Goal: Information Seeking & Learning: Check status

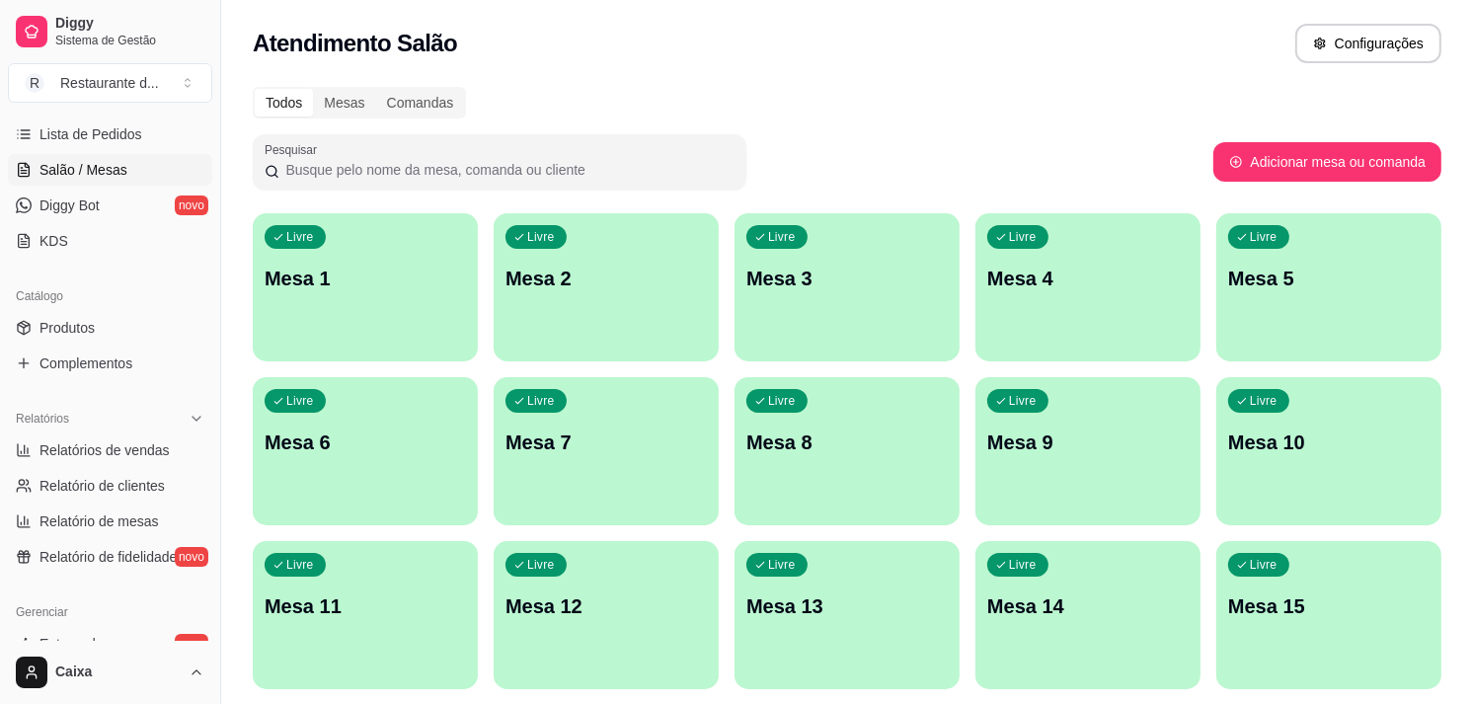
scroll to position [365, 0]
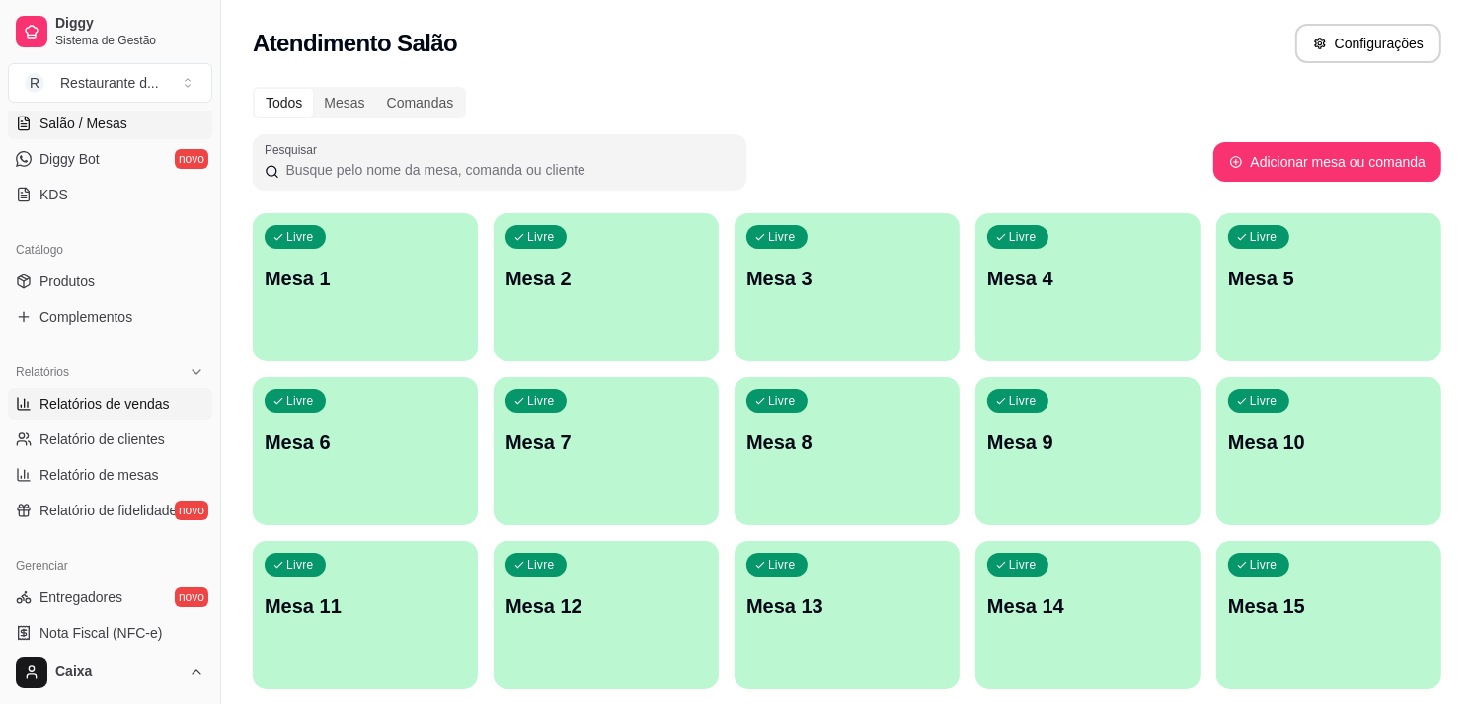
click at [142, 395] on span "Relatórios de vendas" at bounding box center [104, 404] width 130 height 20
select select "ALL"
select select "0"
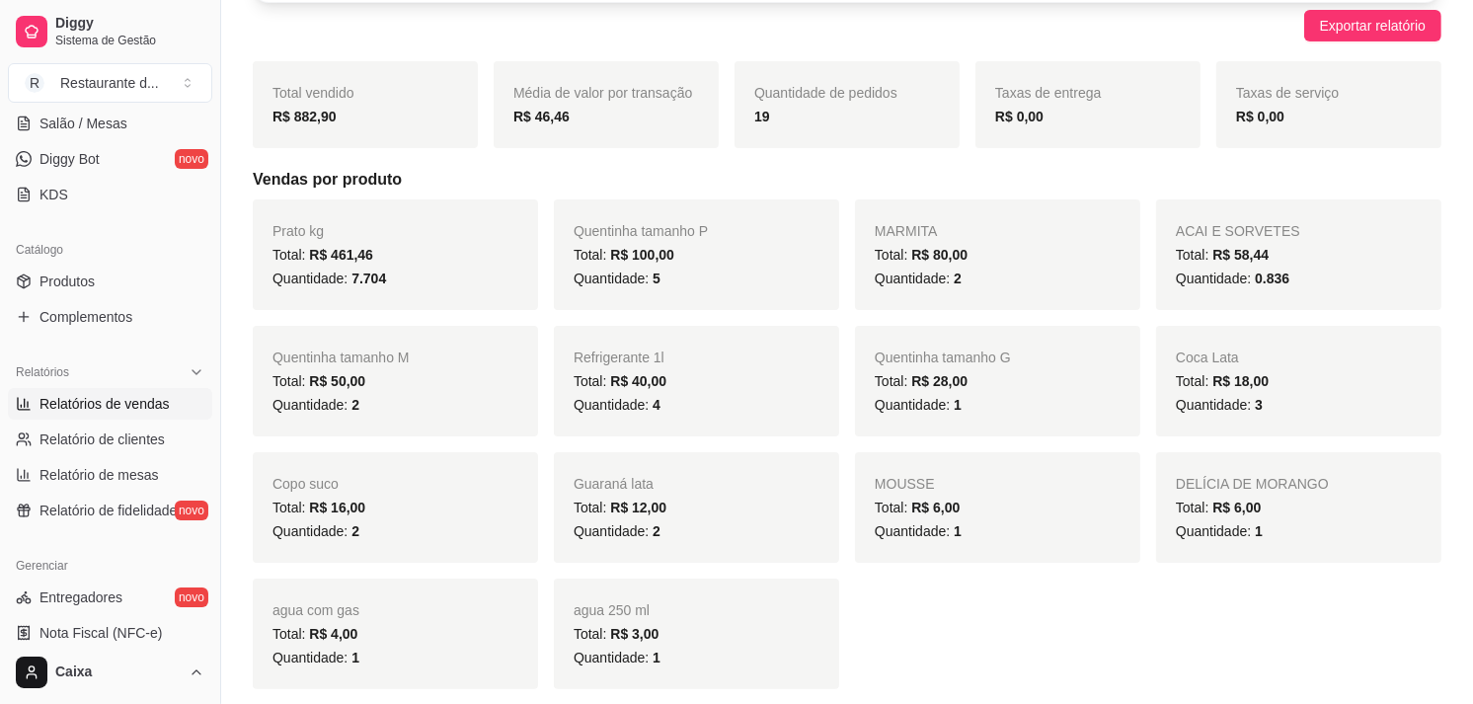
scroll to position [263, 0]
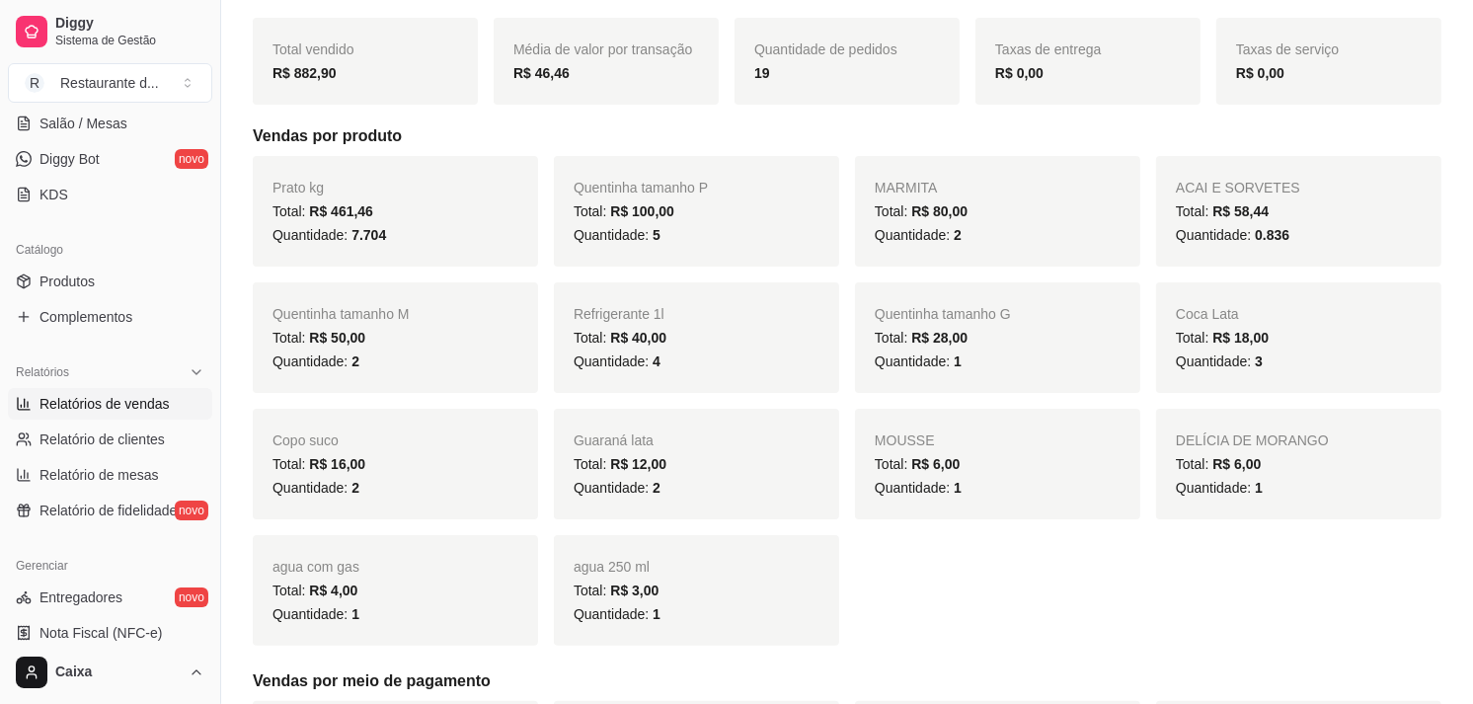
click at [199, 128] on div "Dia a dia Pedidos balcão (PDV) Gestor de Pedidos Lista de Pedidos Salão / Mesas…" at bounding box center [110, 89] width 220 height 257
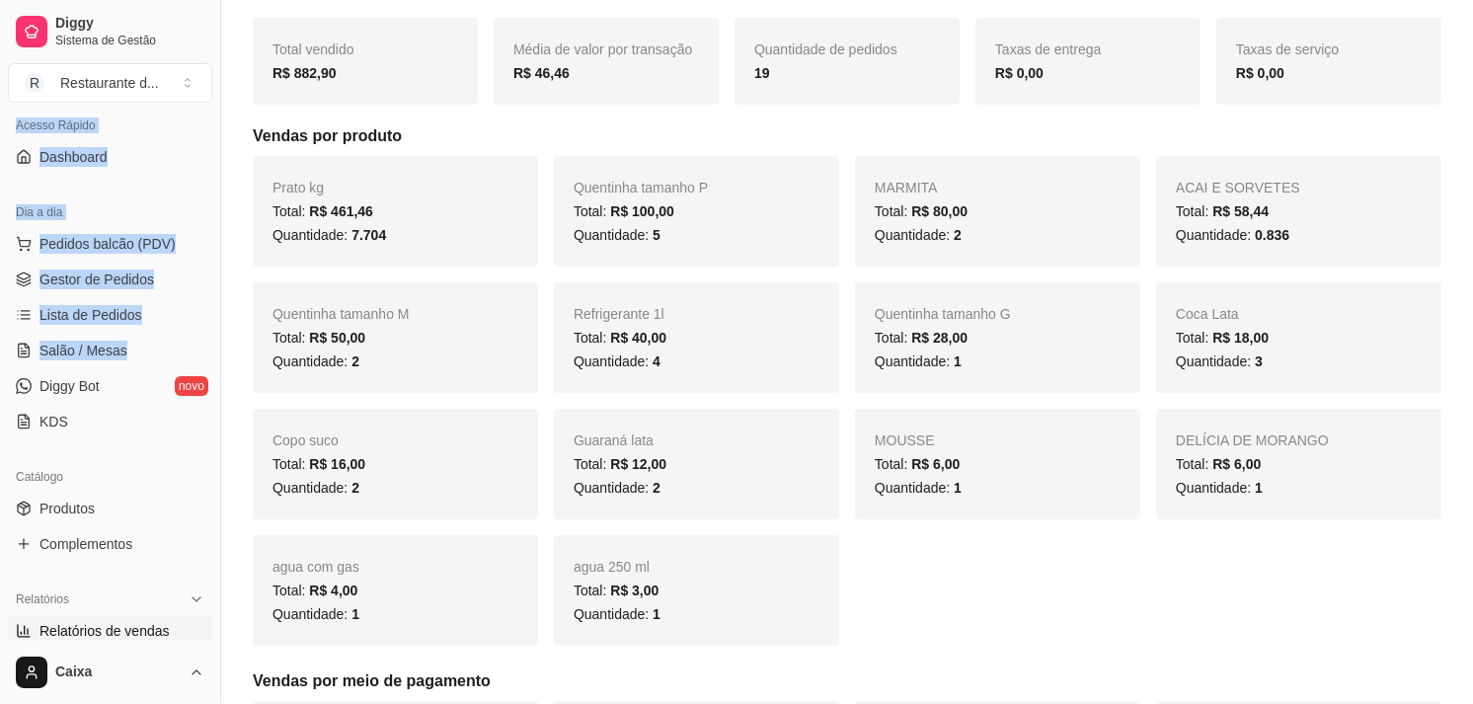
drag, startPoint x: 199, startPoint y: 128, endPoint x: 204, endPoint y: 116, distance: 12.8
click at [204, 116] on div "Loja aberta Plano Customizado até 10/09 Acesso Rápido Dashboard Dia a dia Pedid…" at bounding box center [110, 376] width 220 height 530
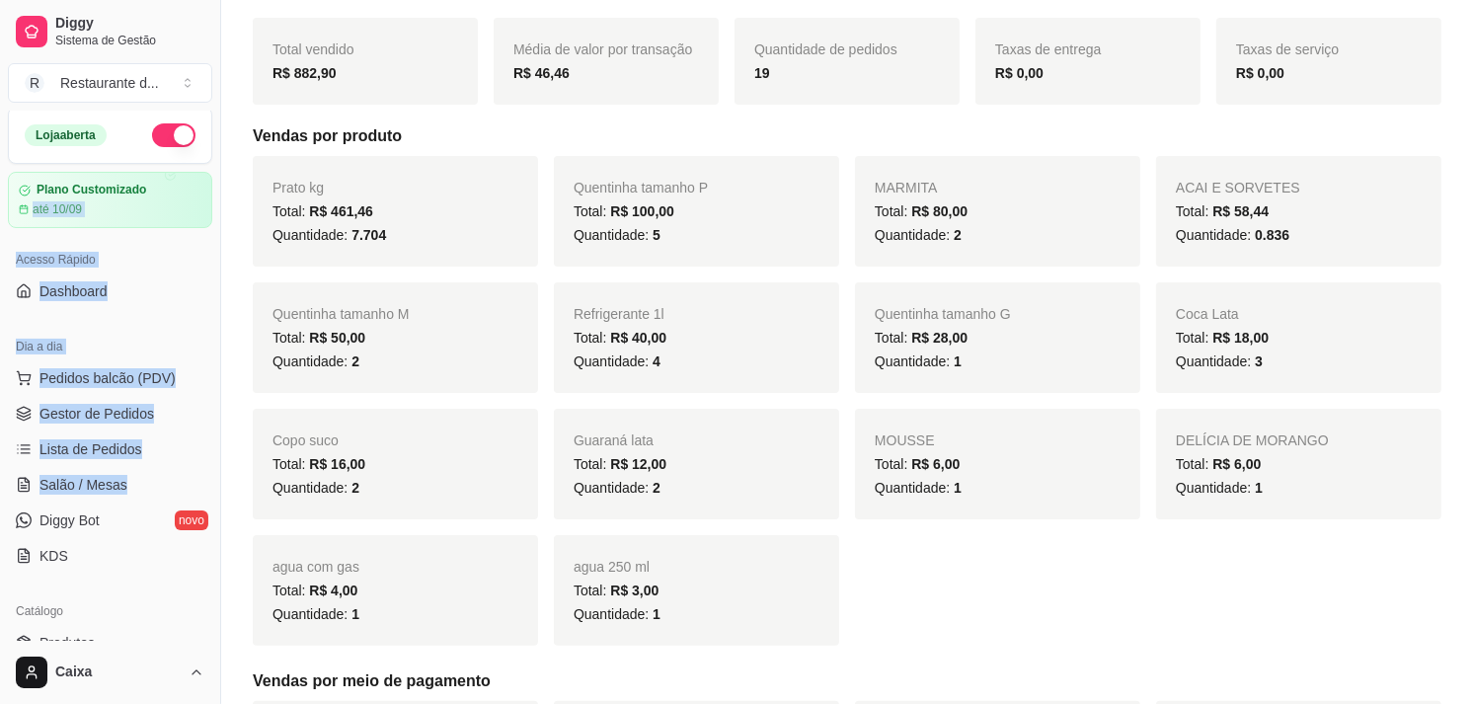
scroll to position [0, 0]
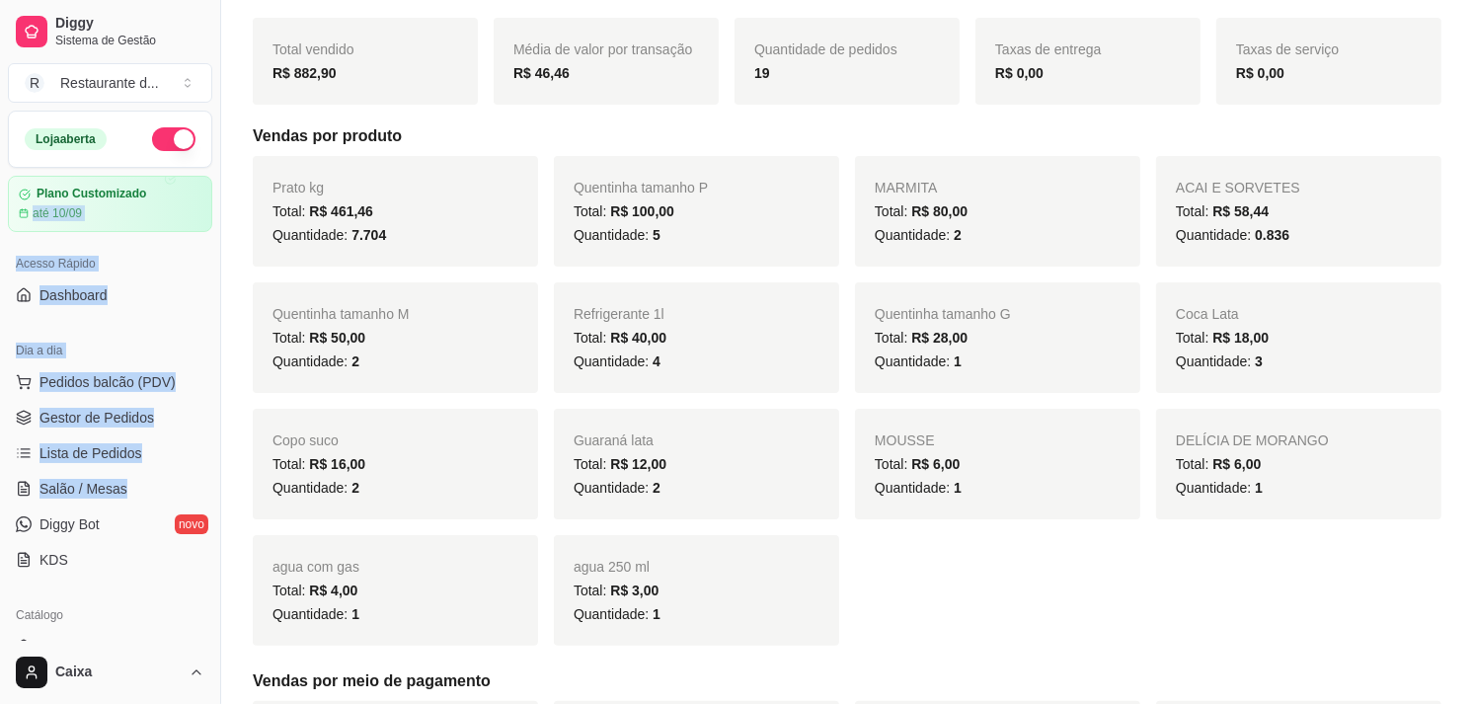
click at [164, 146] on button "button" at bounding box center [173, 139] width 43 height 24
